Goal: Task Accomplishment & Management: Manage account settings

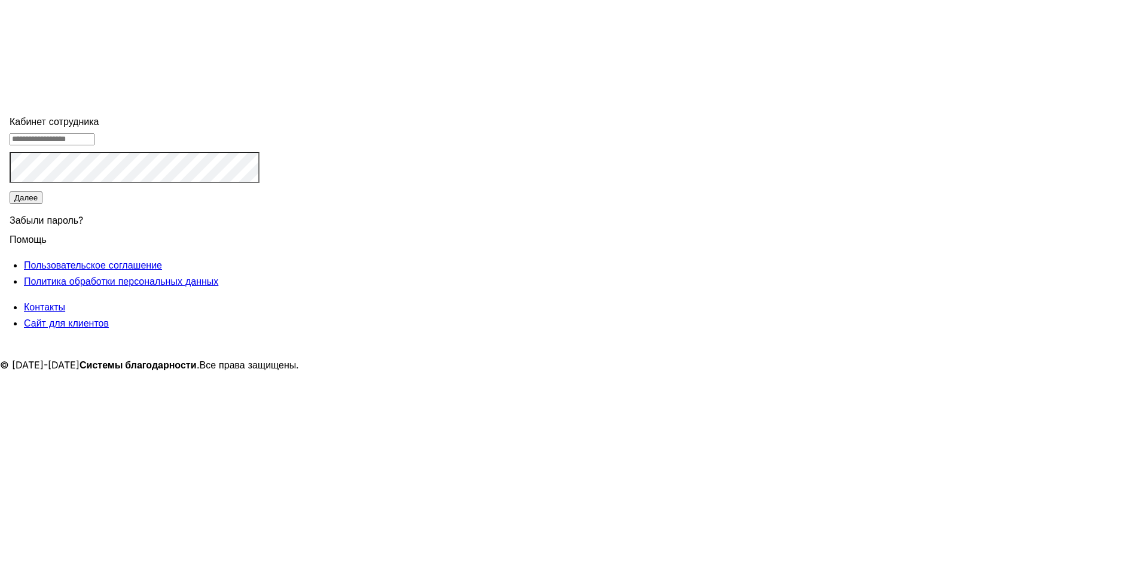
type input "**********"
click at [42, 204] on button "Далее" at bounding box center [26, 197] width 33 height 13
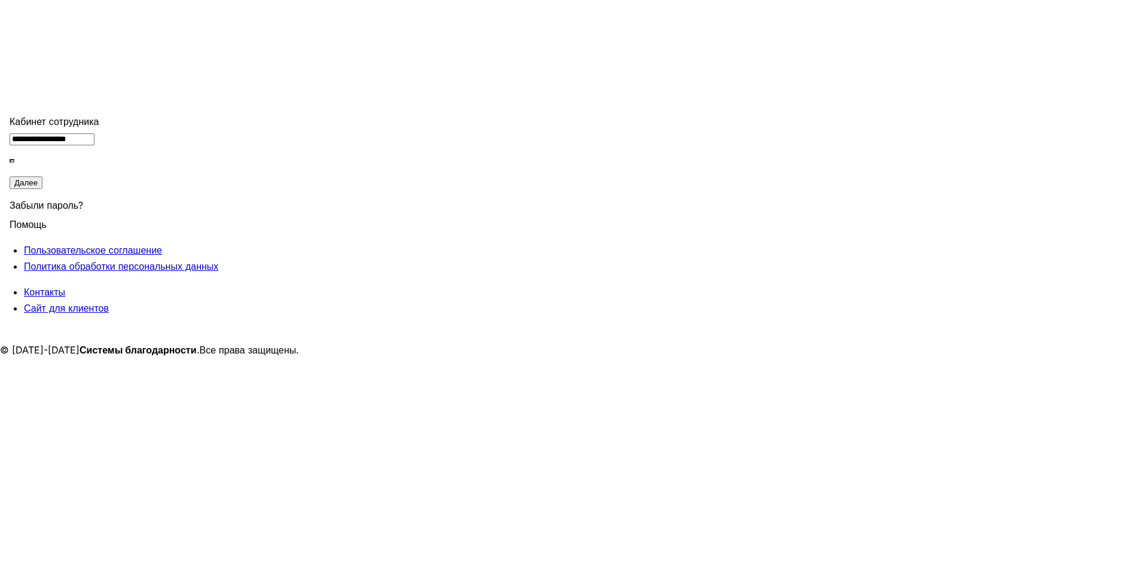
type input "******"
